Goal: Task Accomplishment & Management: Manage account settings

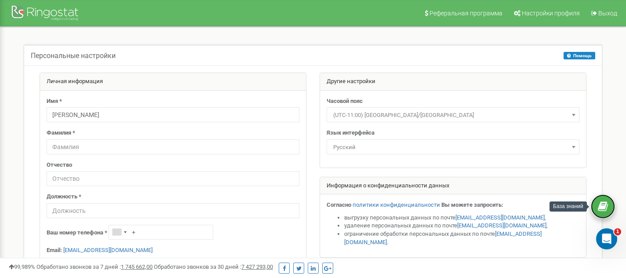
click at [600, 204] on icon at bounding box center [603, 206] width 10 height 13
click at [615, 235] on div "Открыть службу сообщений Intercom" at bounding box center [605, 237] width 29 height 29
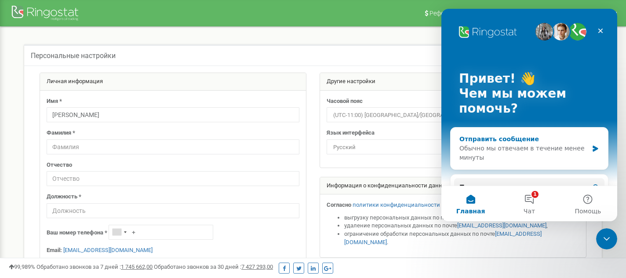
scroll to position [35, 0]
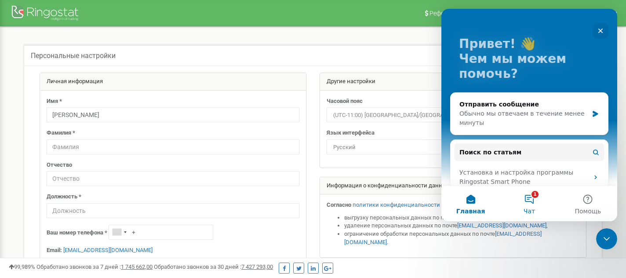
click at [527, 199] on button "1 Чат" at bounding box center [529, 203] width 58 height 35
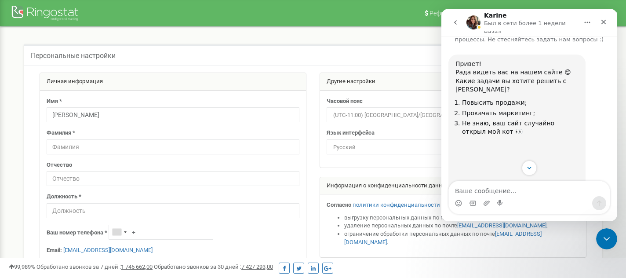
scroll to position [0, 0]
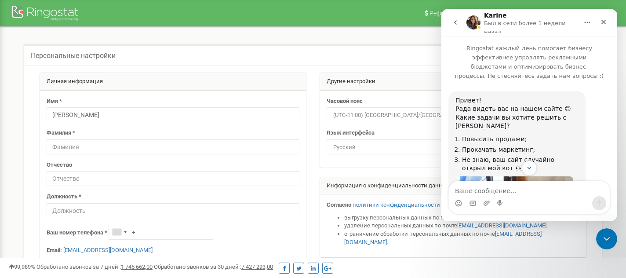
click at [451, 21] on button "go back" at bounding box center [455, 22] width 17 height 17
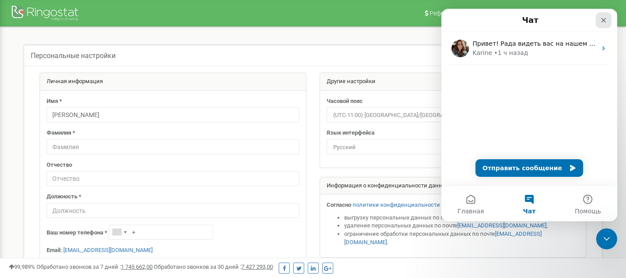
click at [599, 15] on div "Закрыть" at bounding box center [604, 20] width 16 height 16
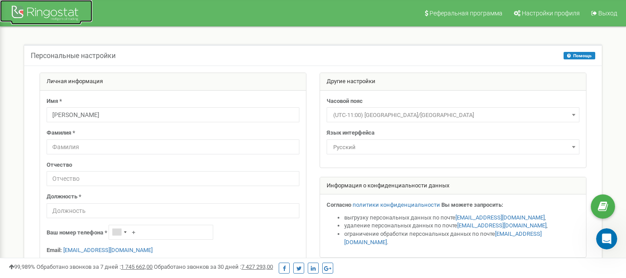
click at [40, 8] on div at bounding box center [46, 14] width 70 height 21
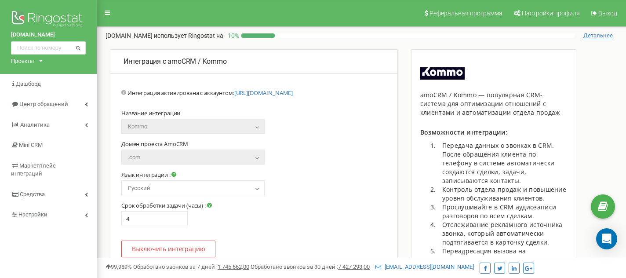
scroll to position [250, 0]
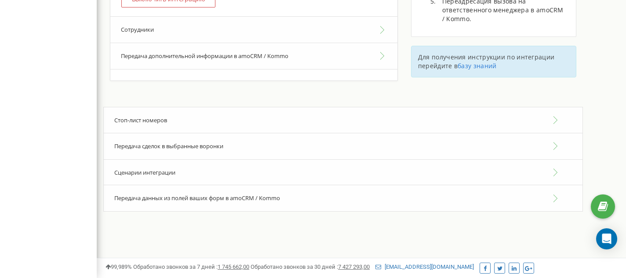
click at [226, 174] on div "Сценарии интеграции" at bounding box center [342, 172] width 479 height 27
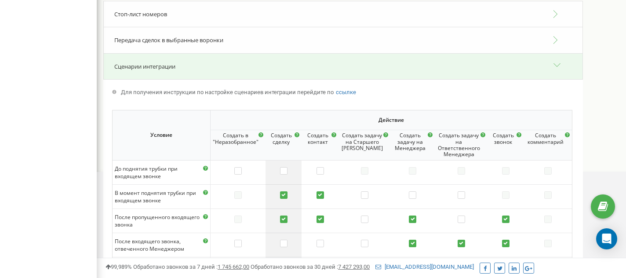
scroll to position [43, 0]
